Goal: Information Seeking & Learning: Learn about a topic

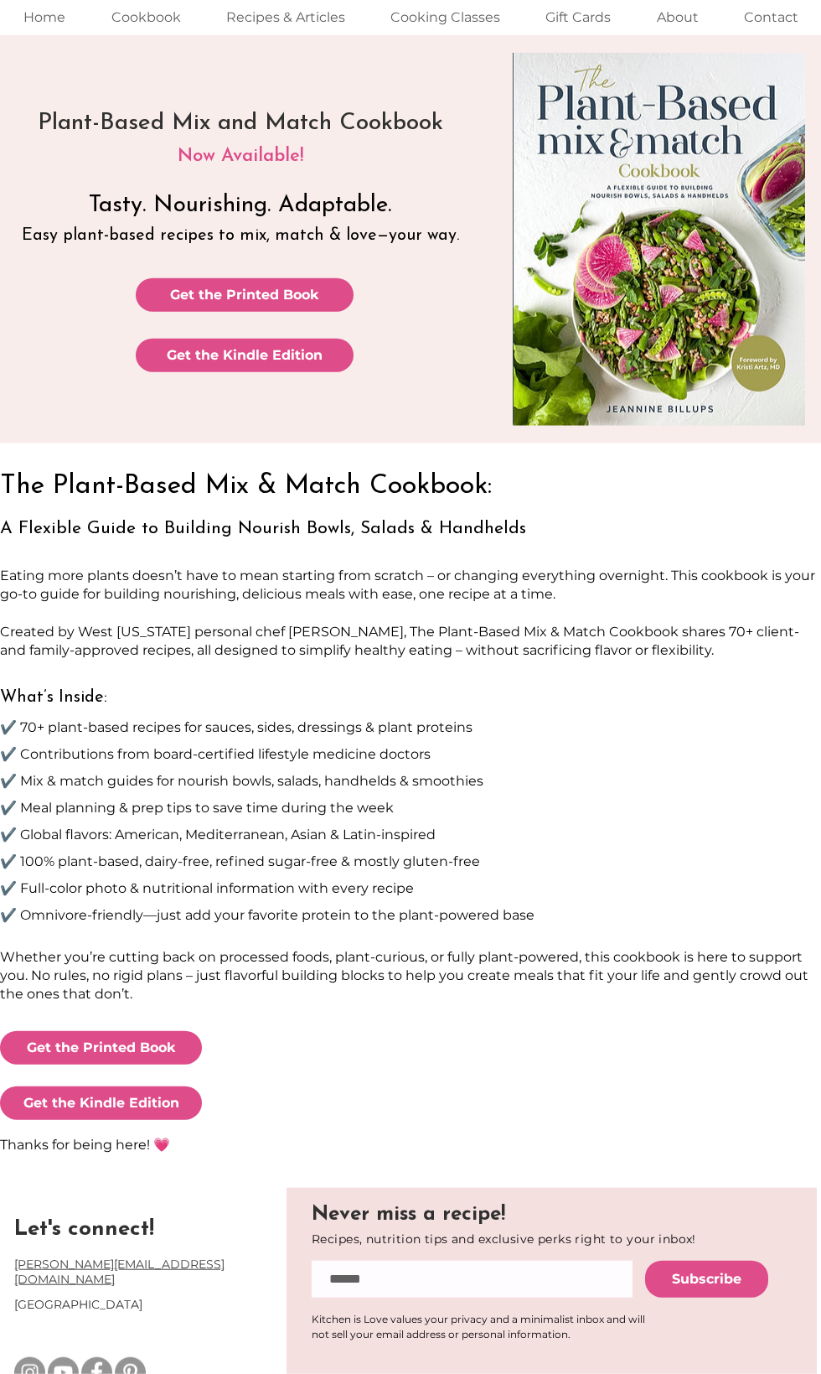
scroll to position [69, 0]
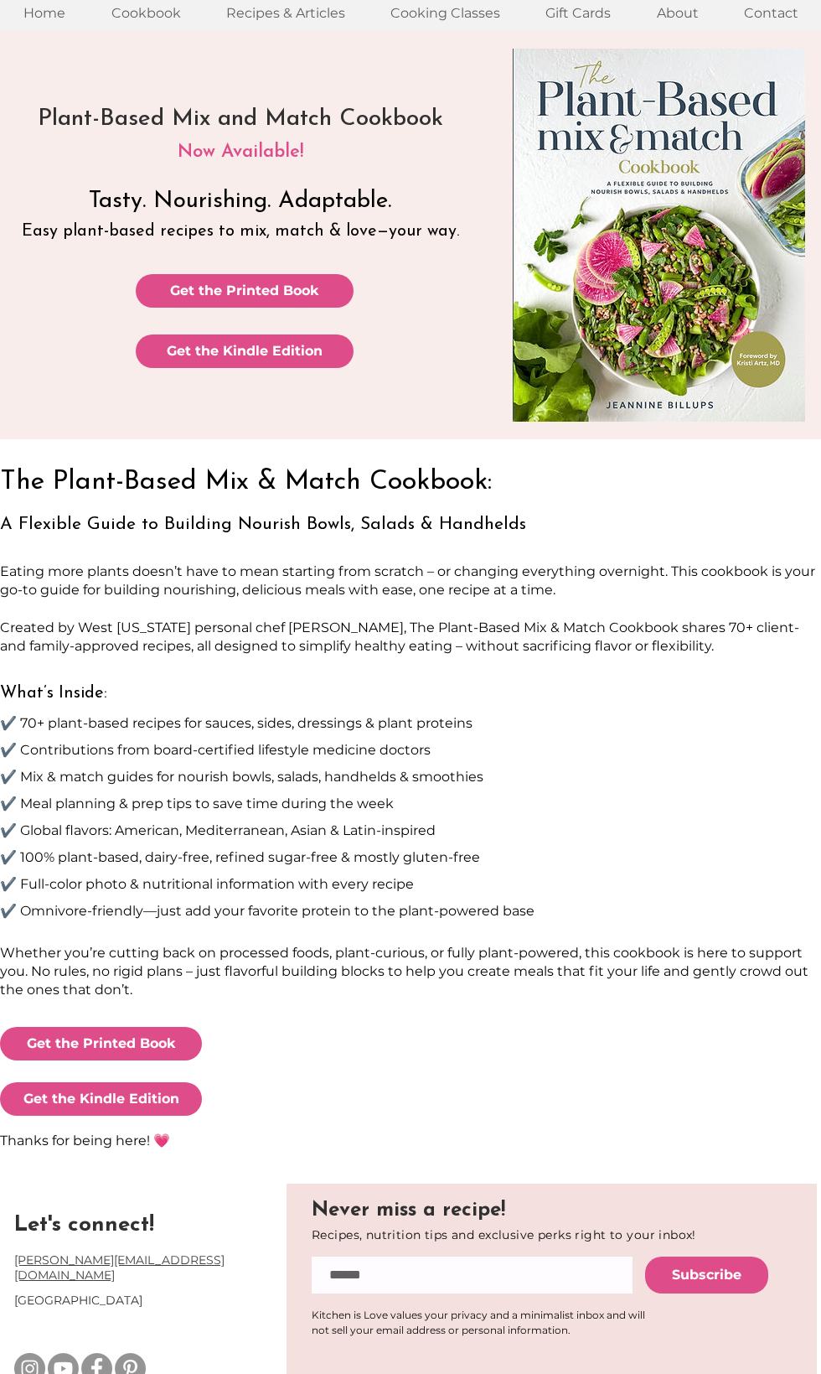
click at [273, 289] on span "Get the Printed Book" at bounding box center [244, 291] width 149 height 18
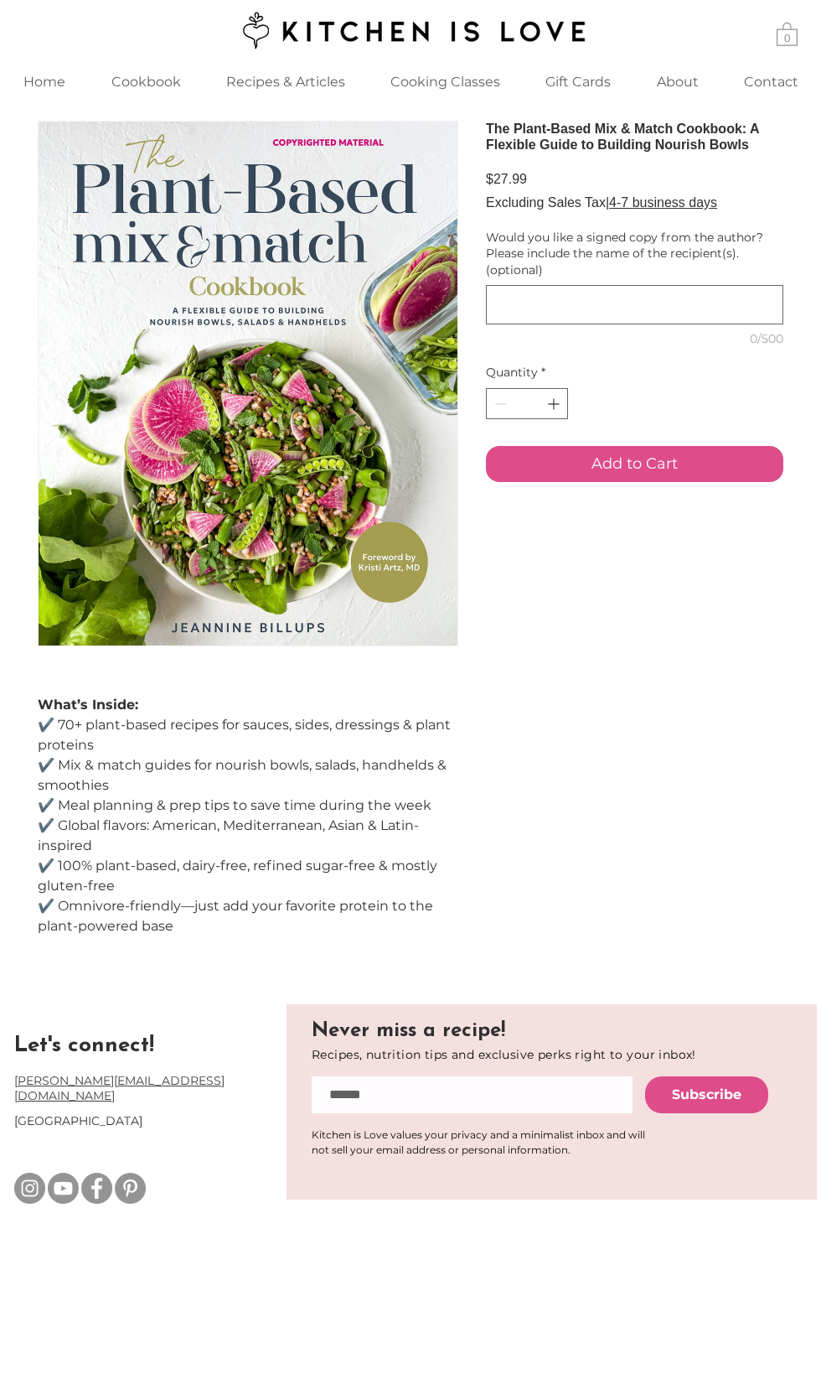
click at [160, 80] on p "Cookbook" at bounding box center [146, 82] width 86 height 36
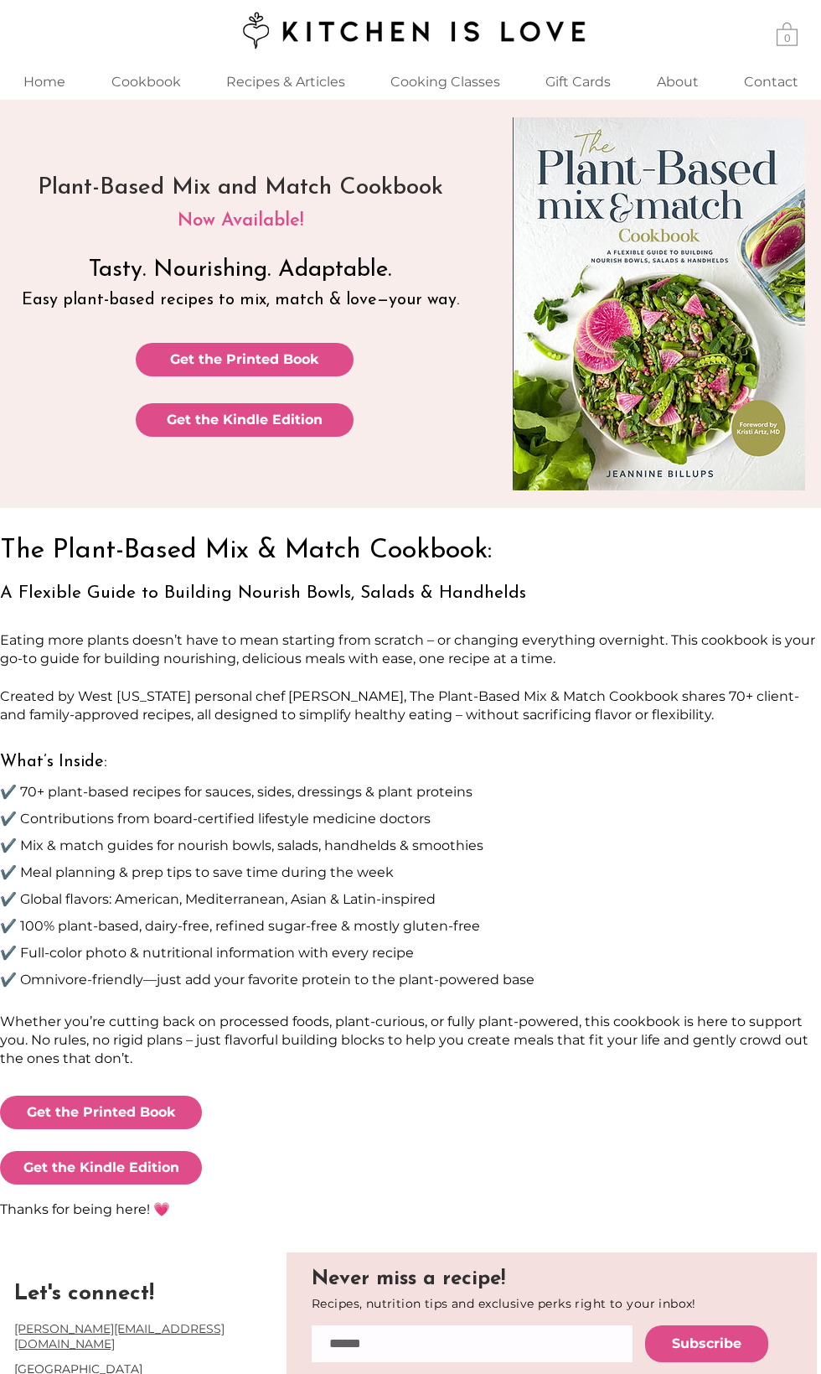
click at [295, 88] on p "Recipes & Articles" at bounding box center [286, 82] width 136 height 36
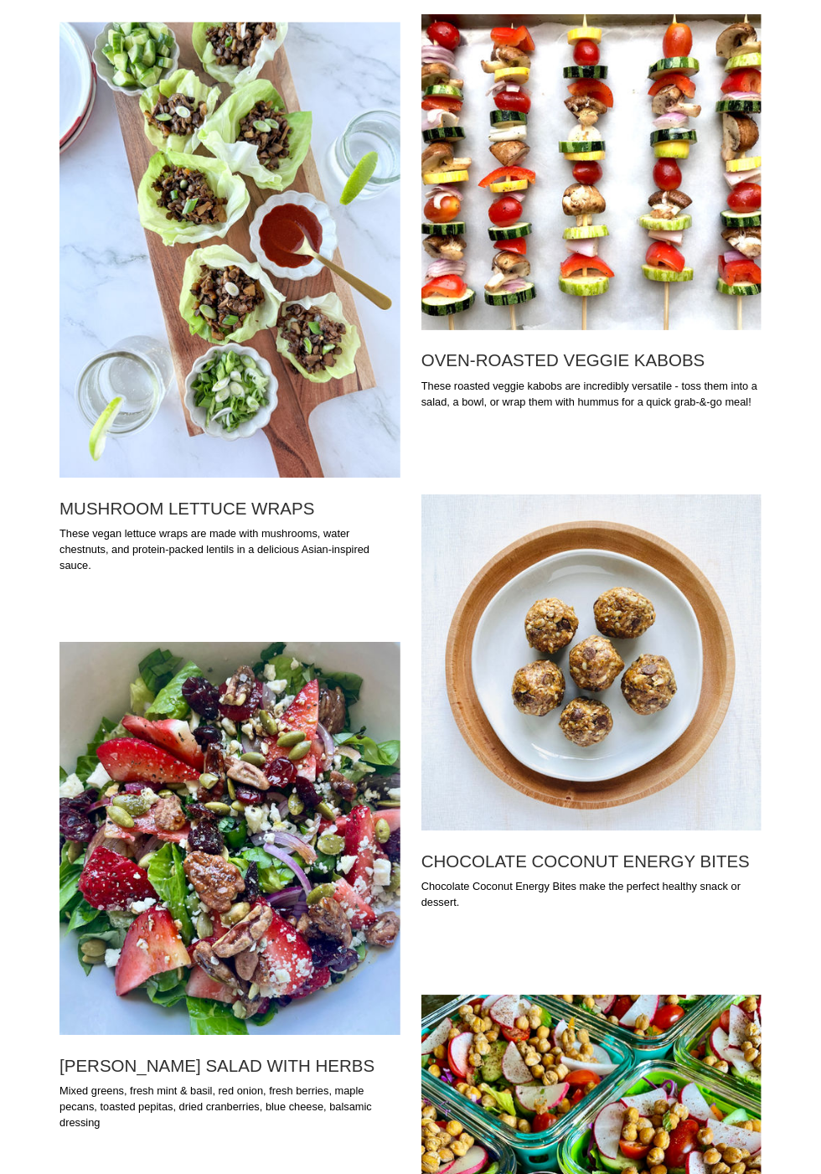
scroll to position [874, 0]
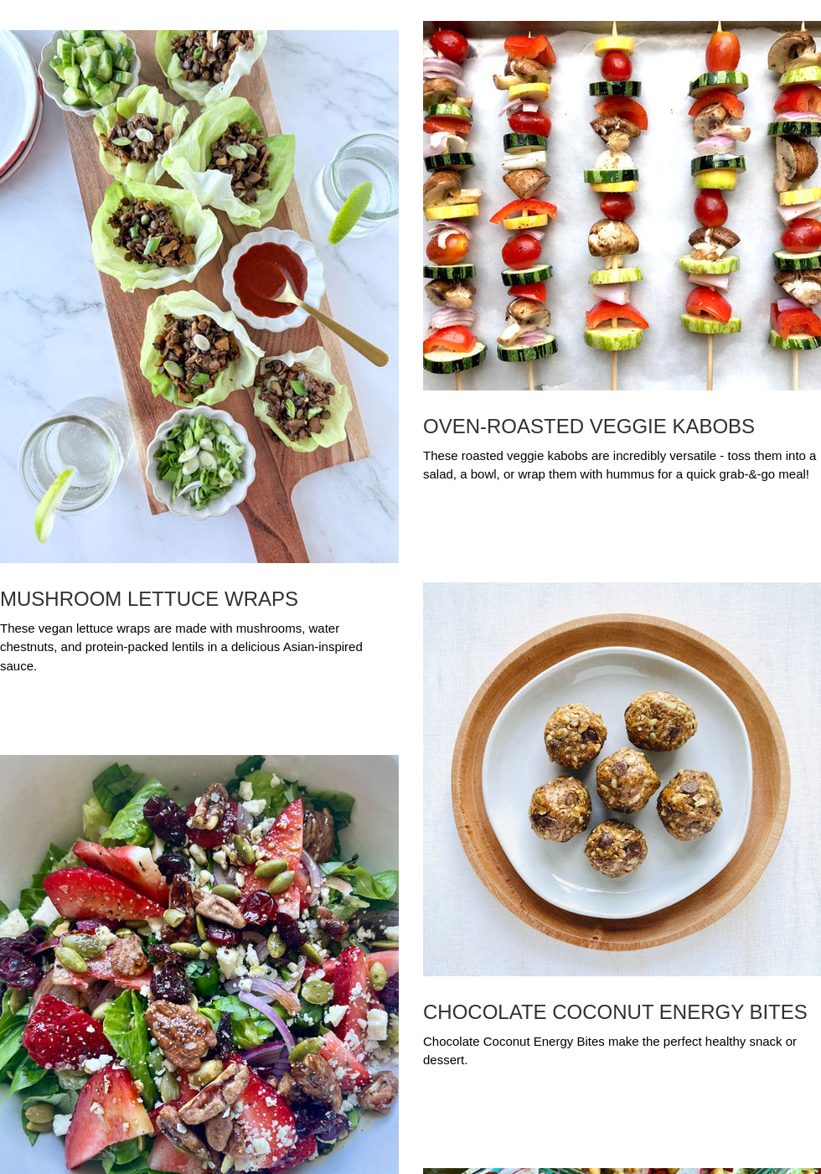
click at [685, 931] on img "Blog feed" at bounding box center [622, 780] width 398 height 394
click at [672, 1014] on h2 "CHOCOLATE COCONUT ENERGY BITES" at bounding box center [622, 1012] width 398 height 23
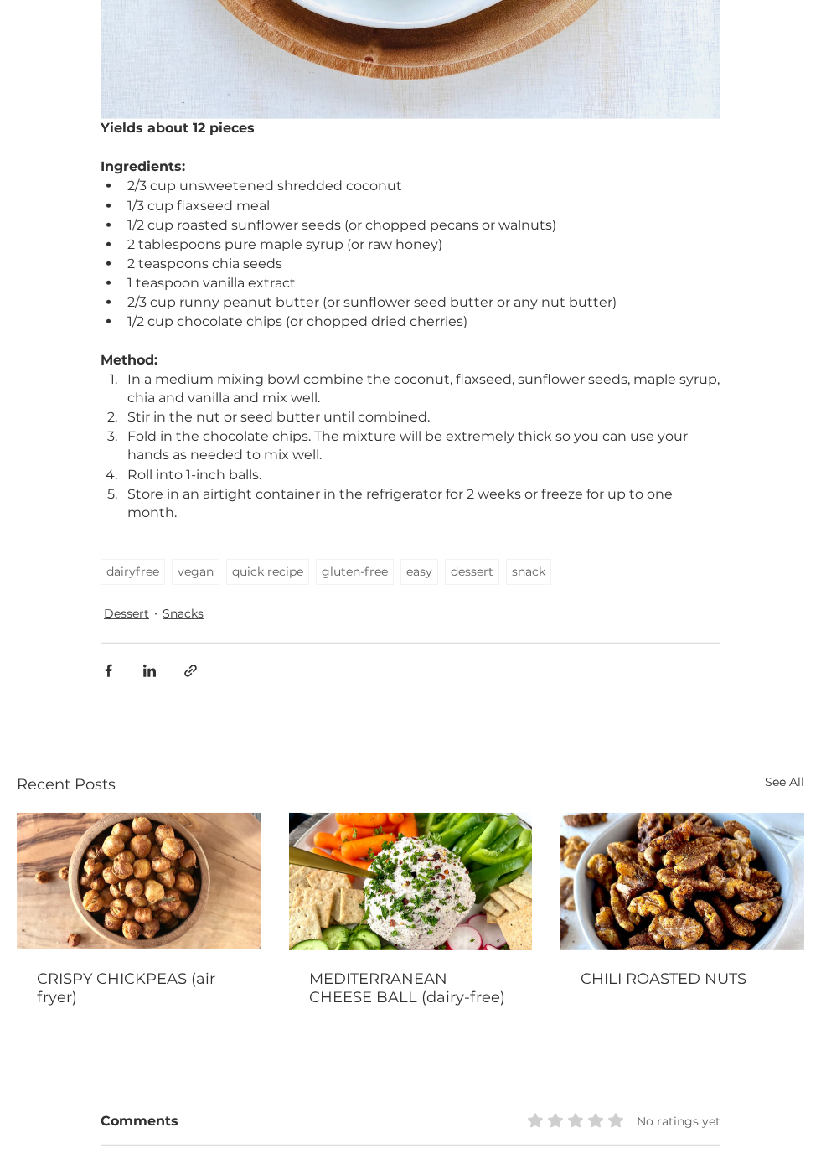
scroll to position [888, 0]
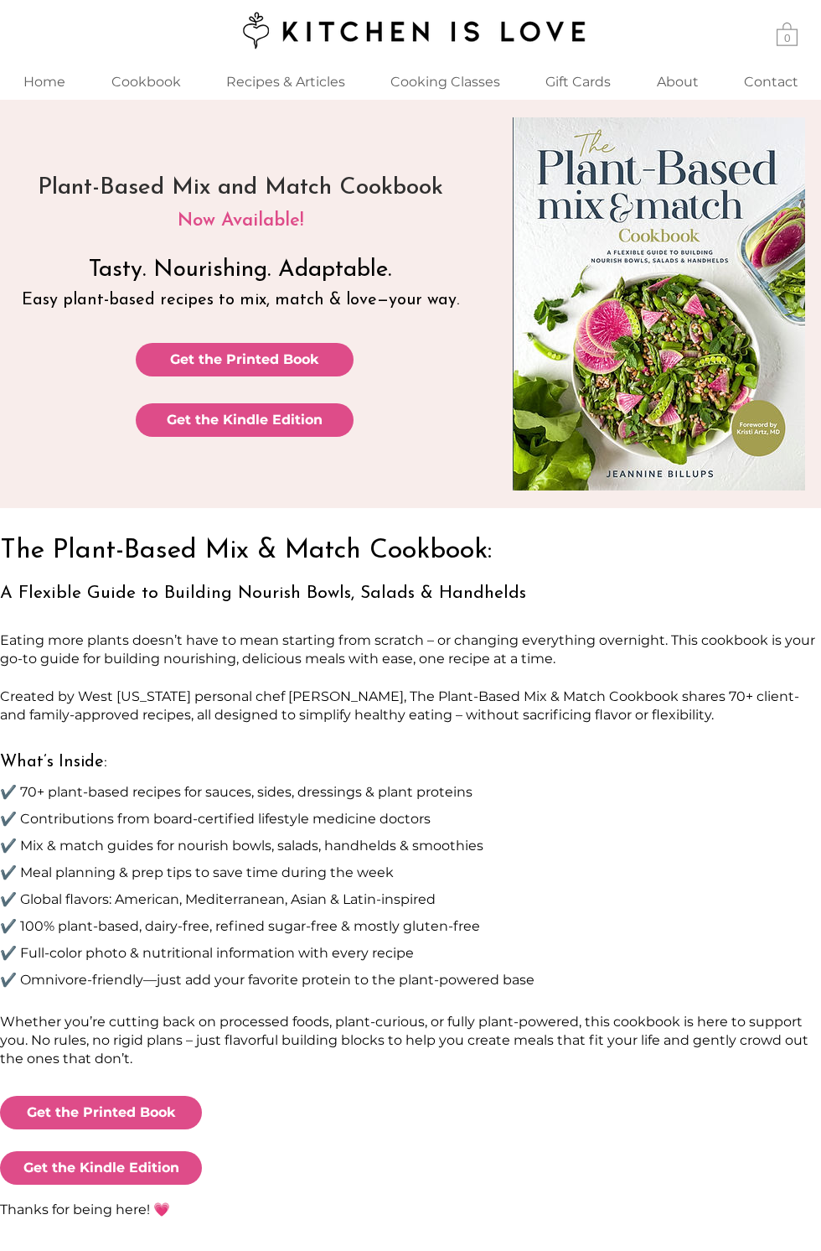
click at [294, 420] on span "Get the Kindle Edition" at bounding box center [245, 420] width 156 height 18
